Goal: Task Accomplishment & Management: Complete application form

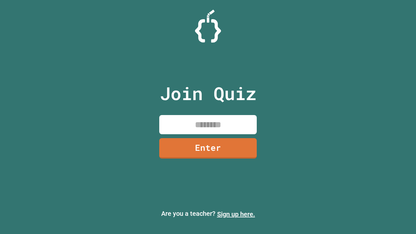
click at [236, 214] on link "Sign up here." at bounding box center [236, 214] width 38 height 8
